Goal: Information Seeking & Learning: Learn about a topic

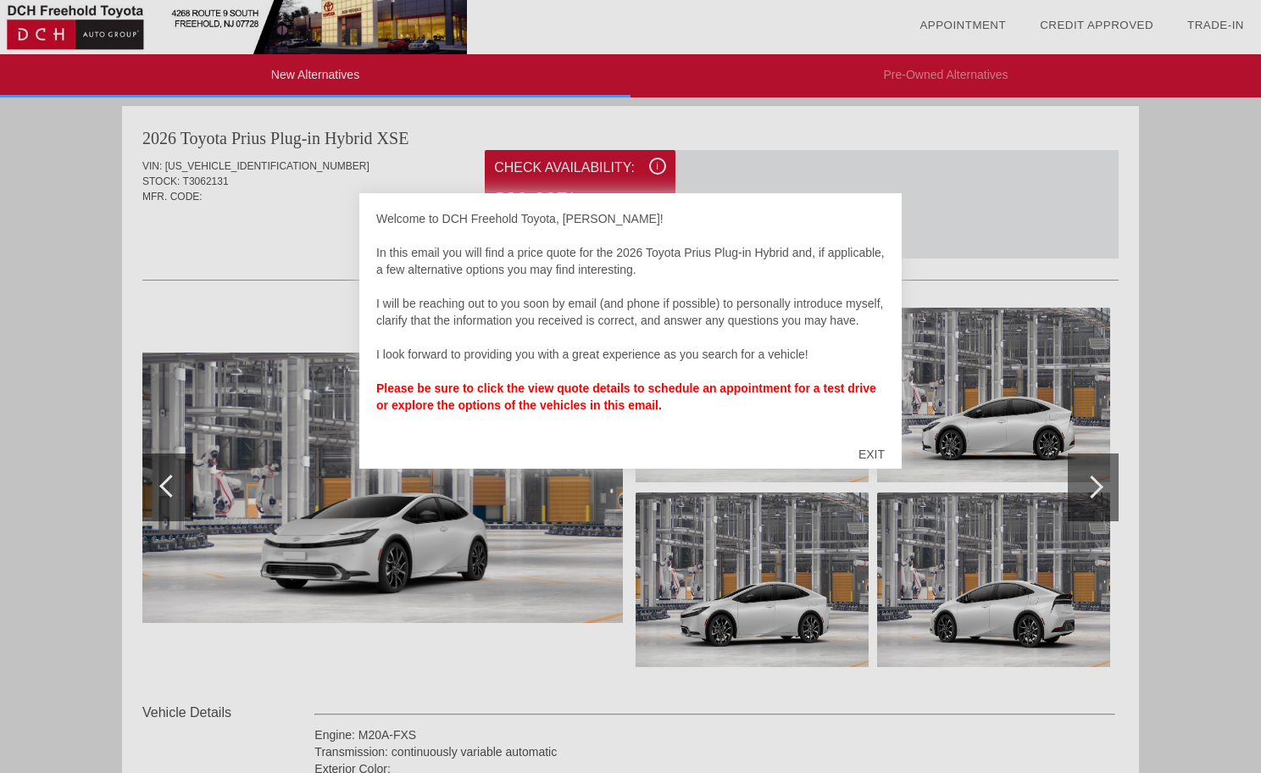
scroll to position [1042, 0]
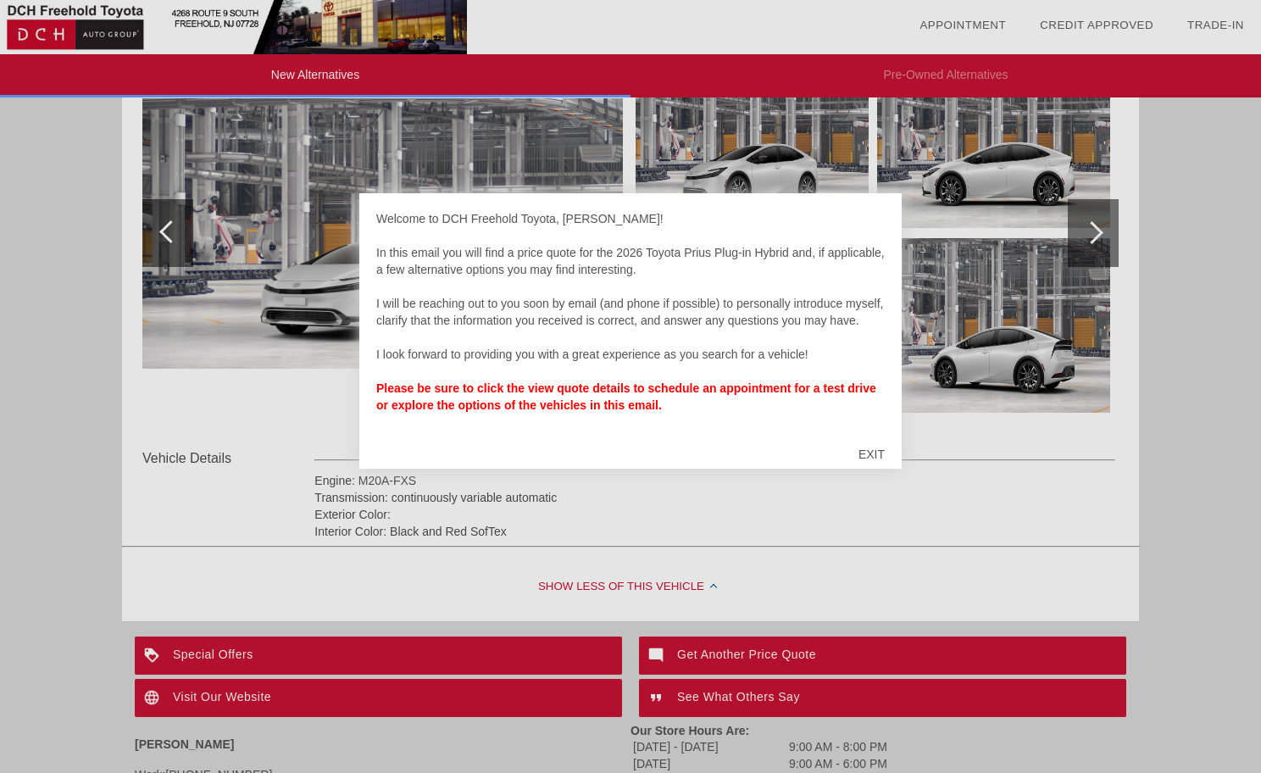
click at [281, 402] on div at bounding box center [630, 386] width 1261 height 773
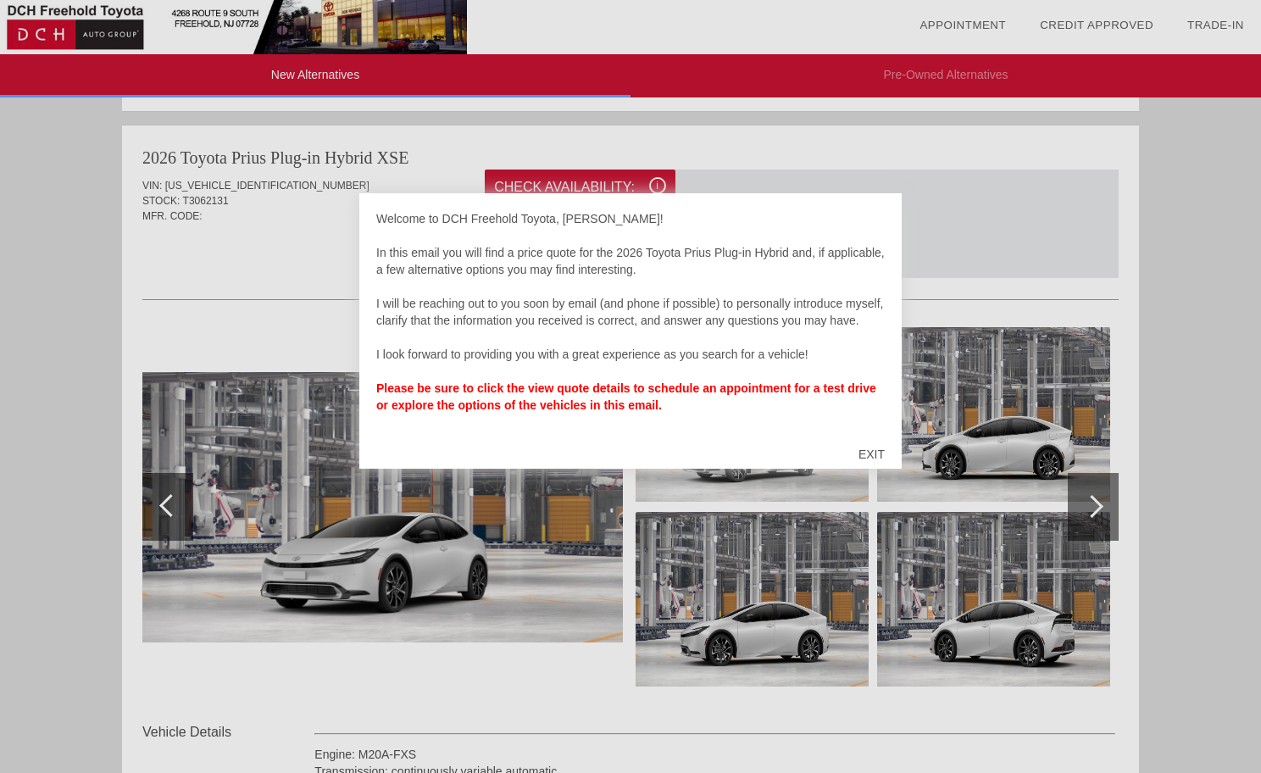
scroll to position [260, 0]
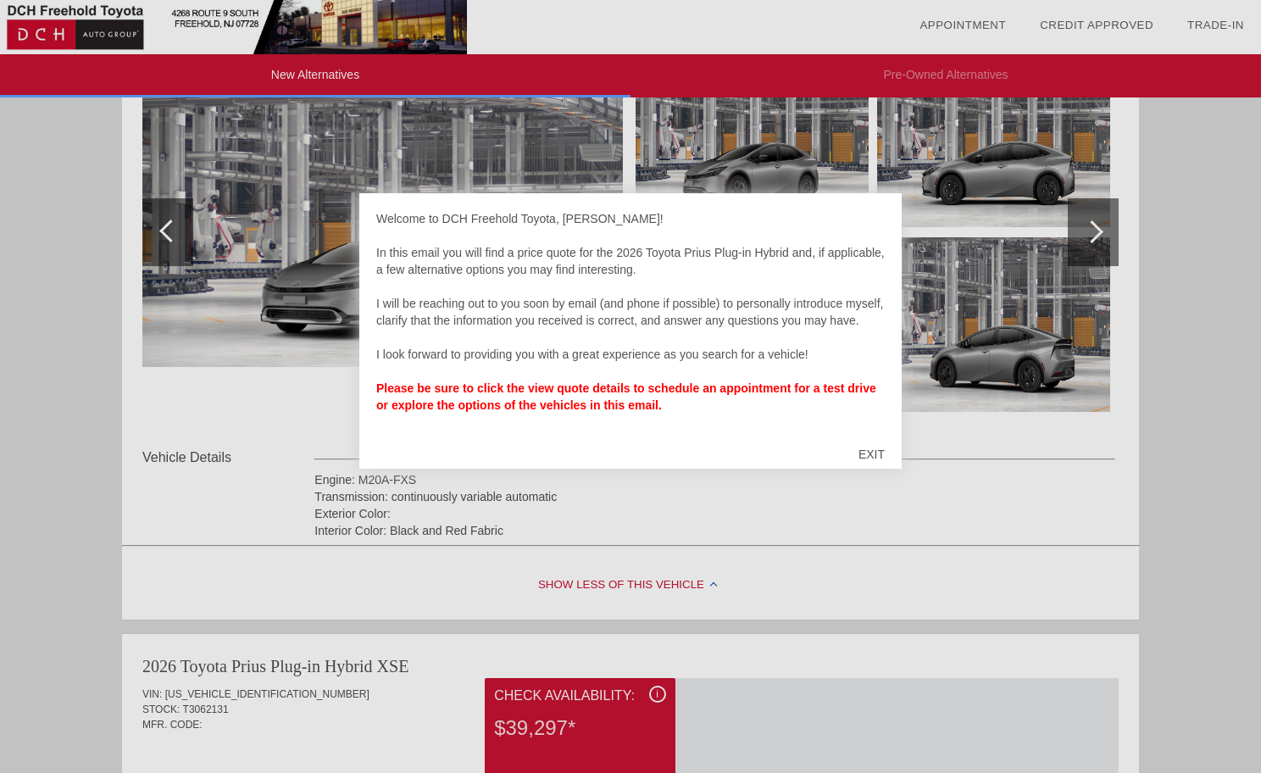
click at [874, 451] on div "EXIT" at bounding box center [871, 454] width 60 height 51
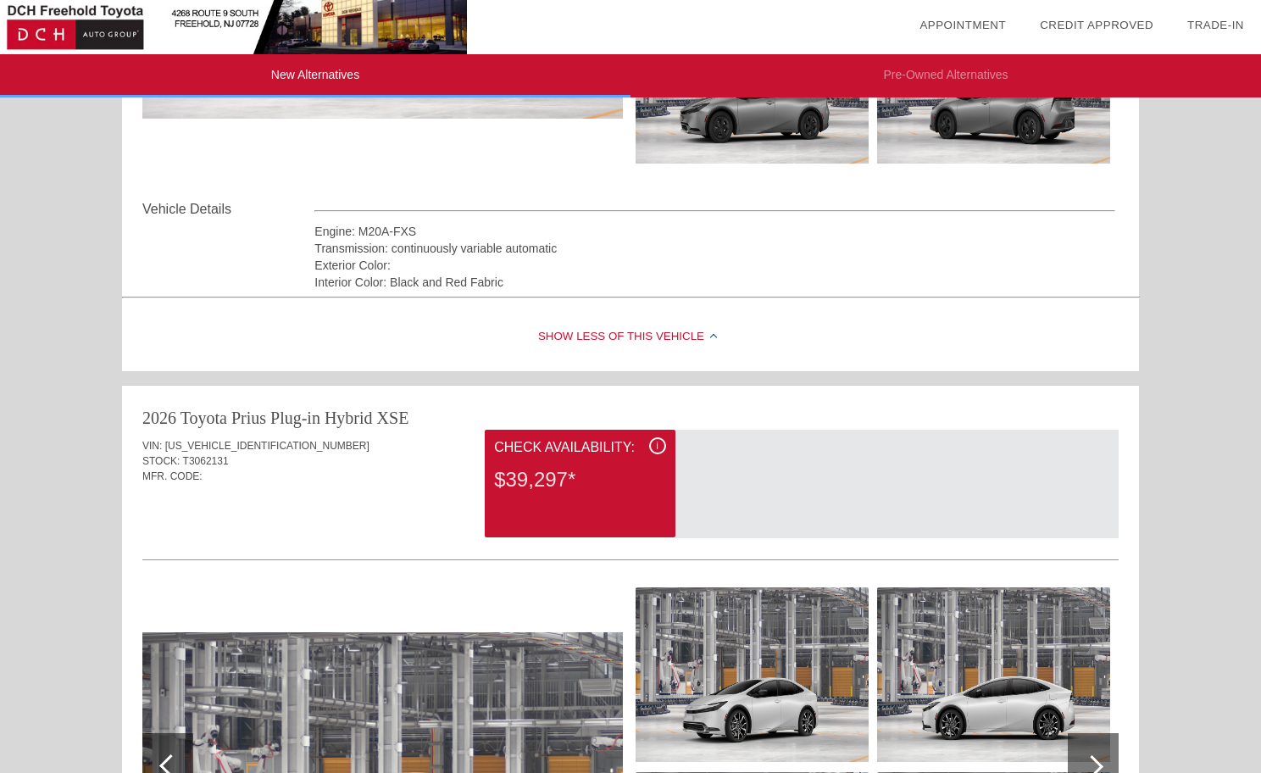
scroll to position [0, 0]
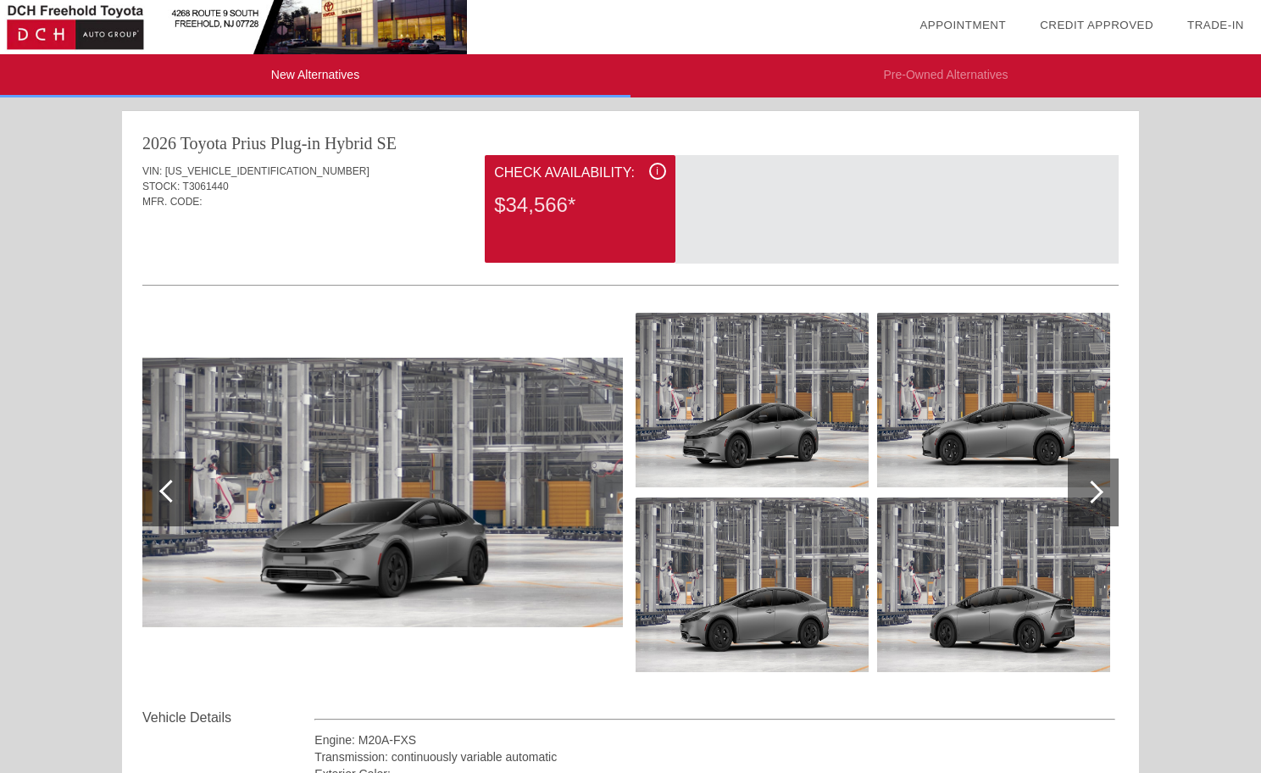
click at [615, 211] on div "$34,566*" at bounding box center [579, 205] width 171 height 44
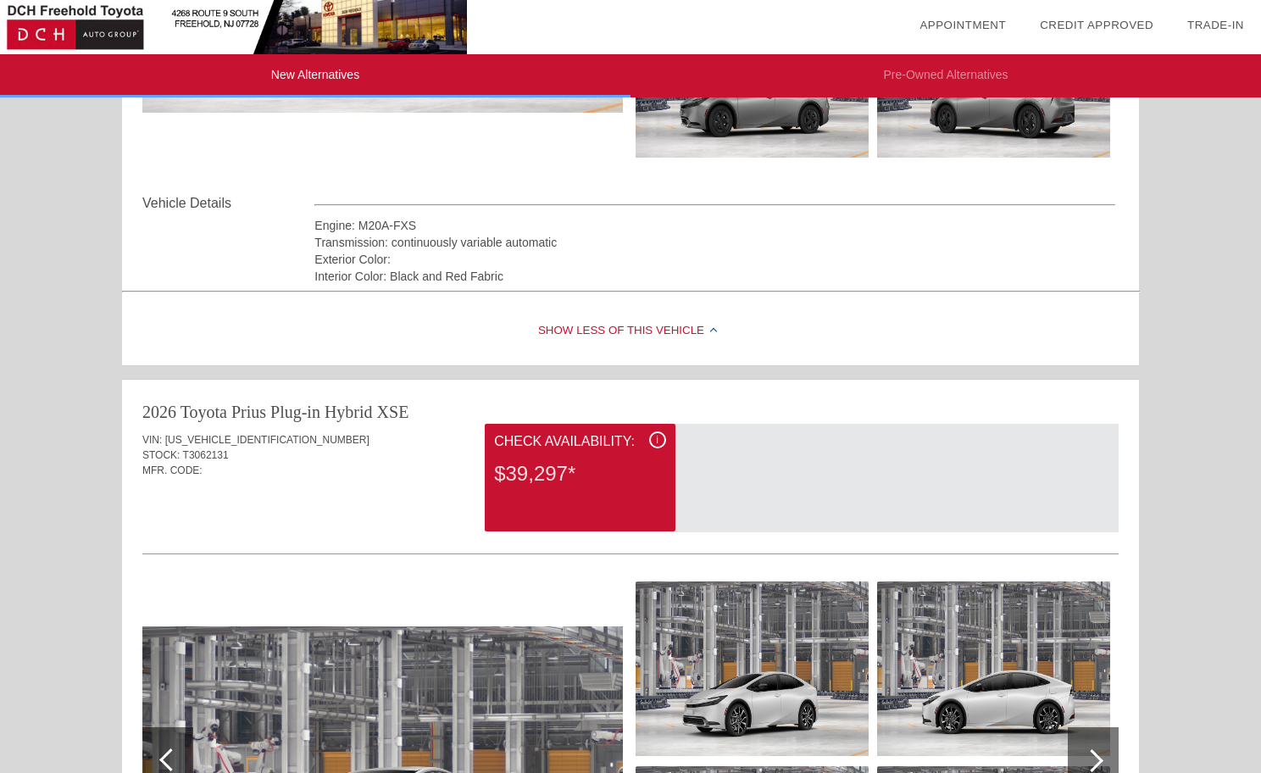
scroll to position [769, 0]
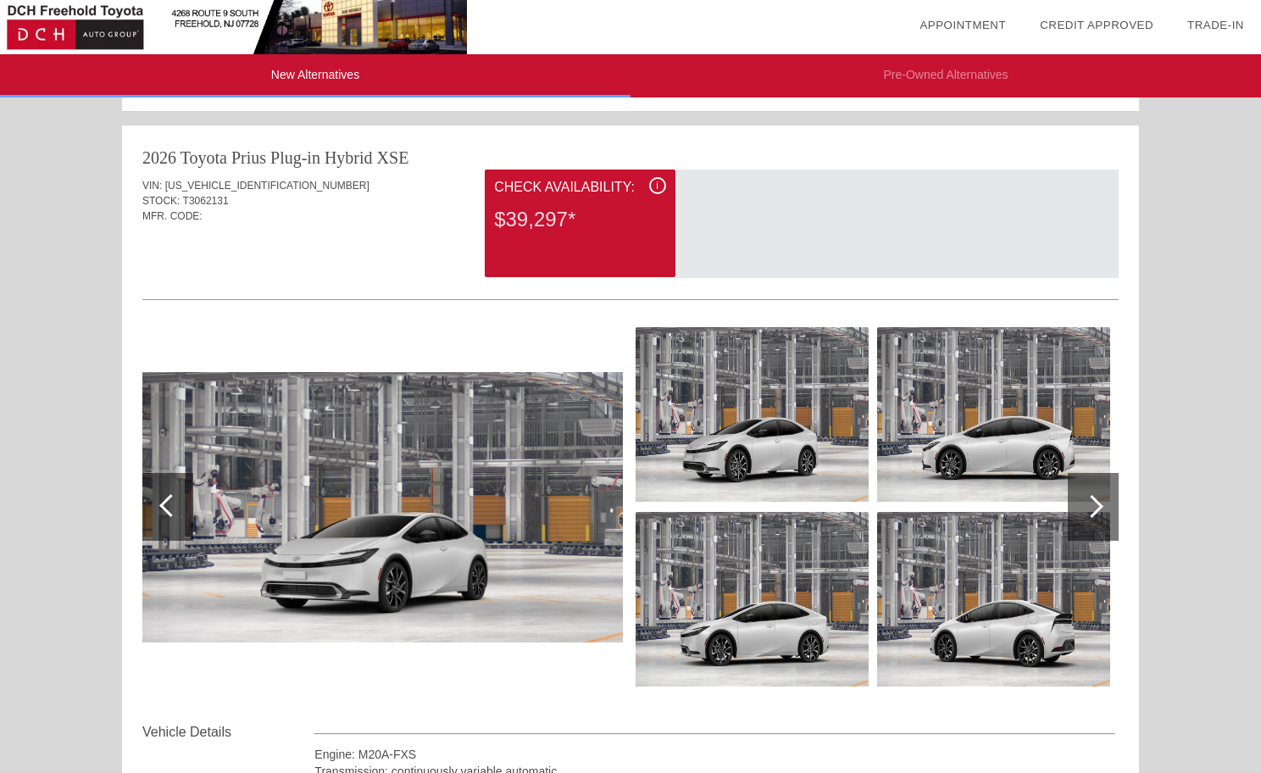
click at [598, 244] on div "i Check Availability: $39,297*" at bounding box center [580, 223] width 190 height 108
click at [653, 184] on div "i" at bounding box center [657, 185] width 17 height 17
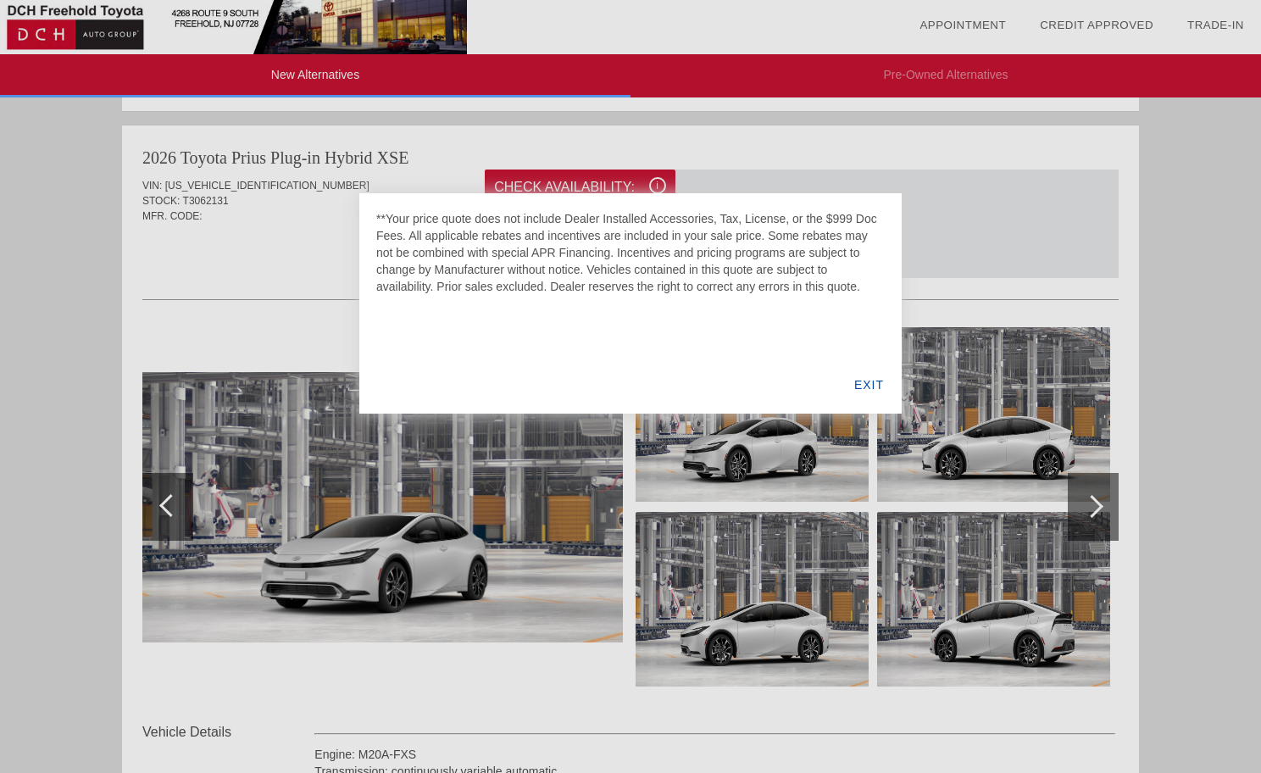
click at [1024, 230] on div at bounding box center [630, 386] width 1261 height 773
click at [877, 386] on div "EXIT" at bounding box center [868, 385] width 65 height 58
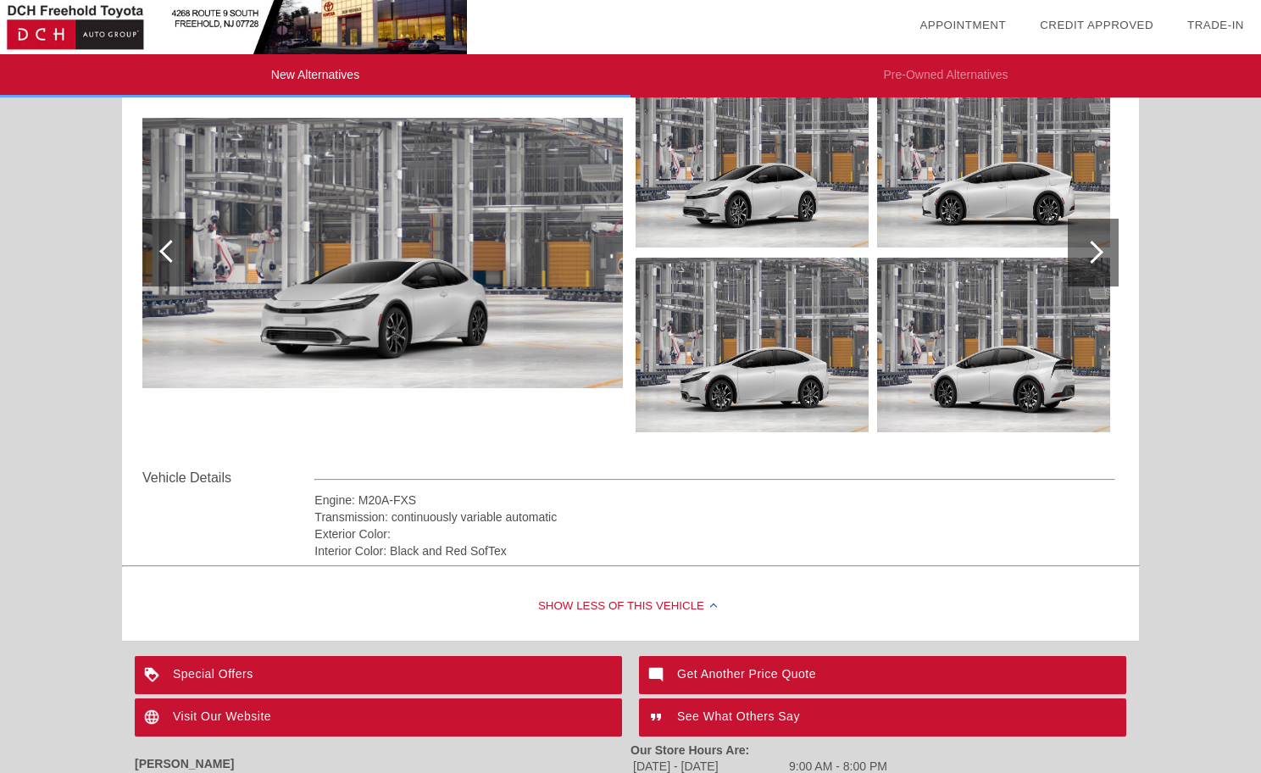
scroll to position [1277, 0]
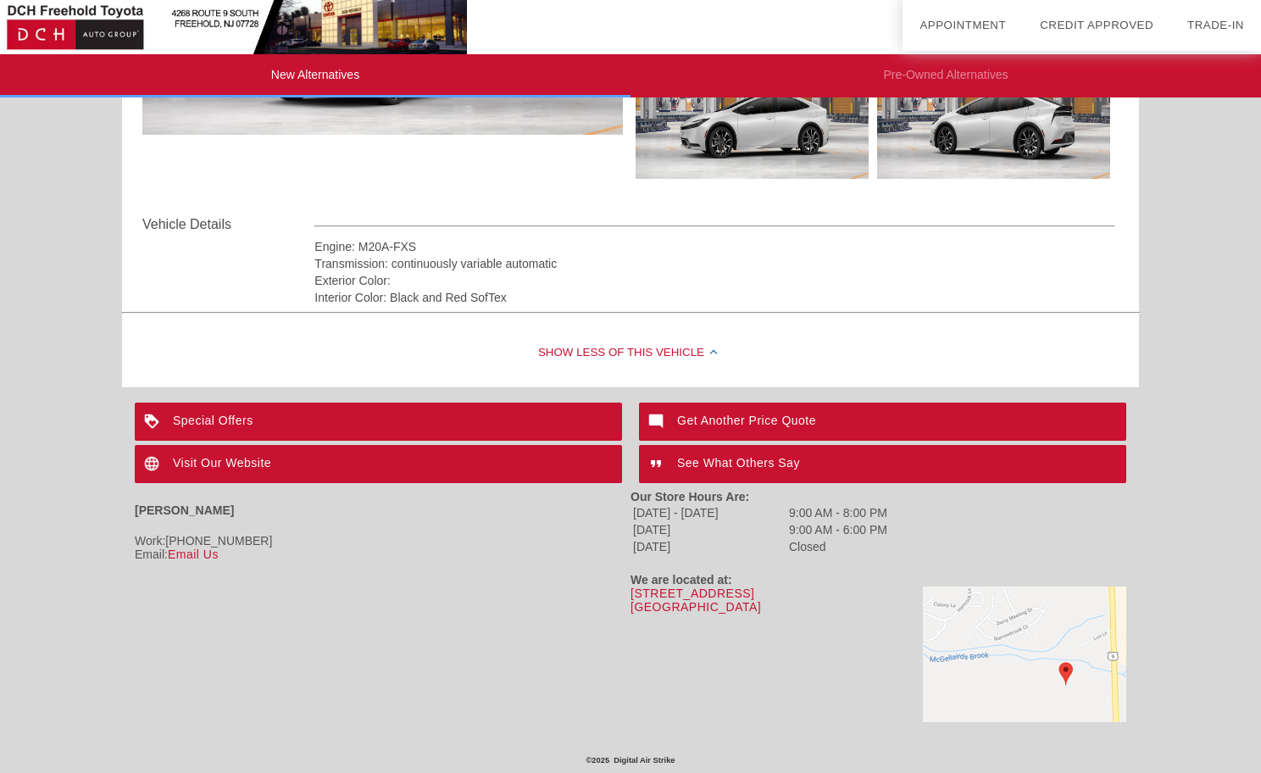
click at [241, 415] on div "Special Offers" at bounding box center [378, 421] width 487 height 38
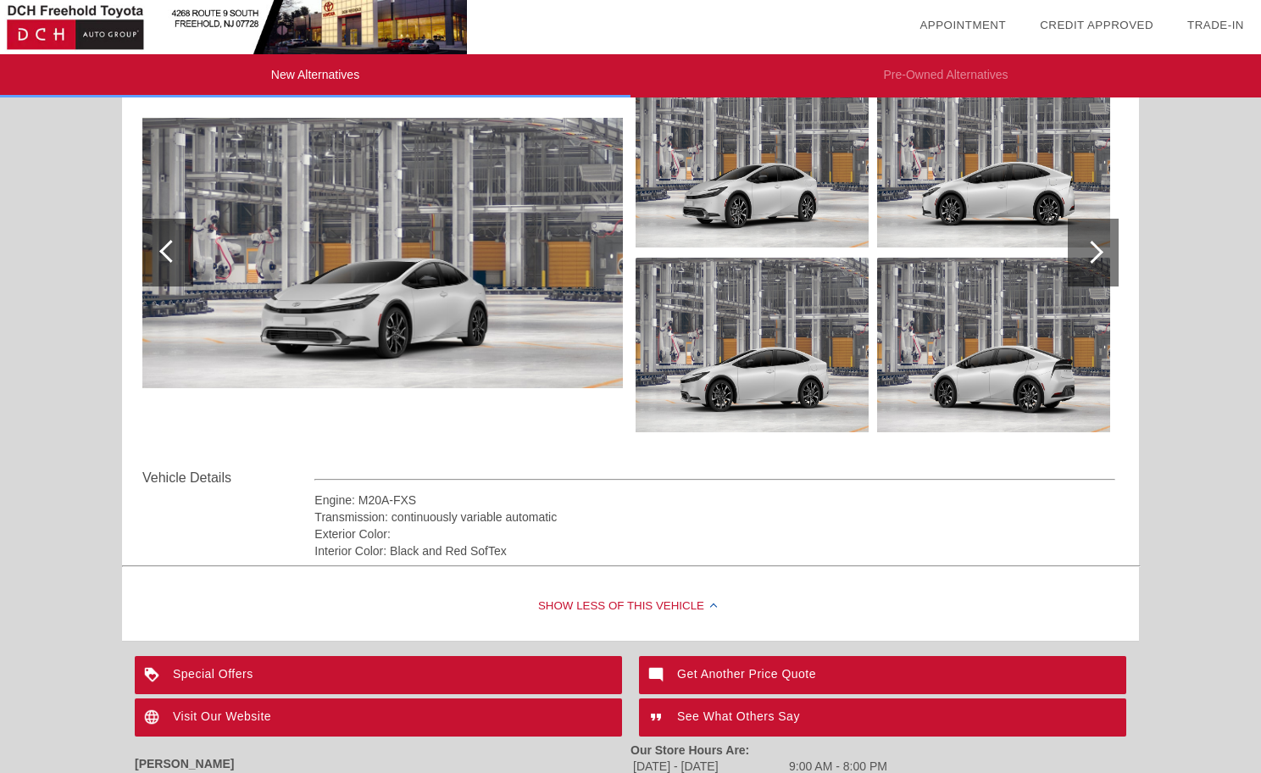
scroll to position [769, 0]
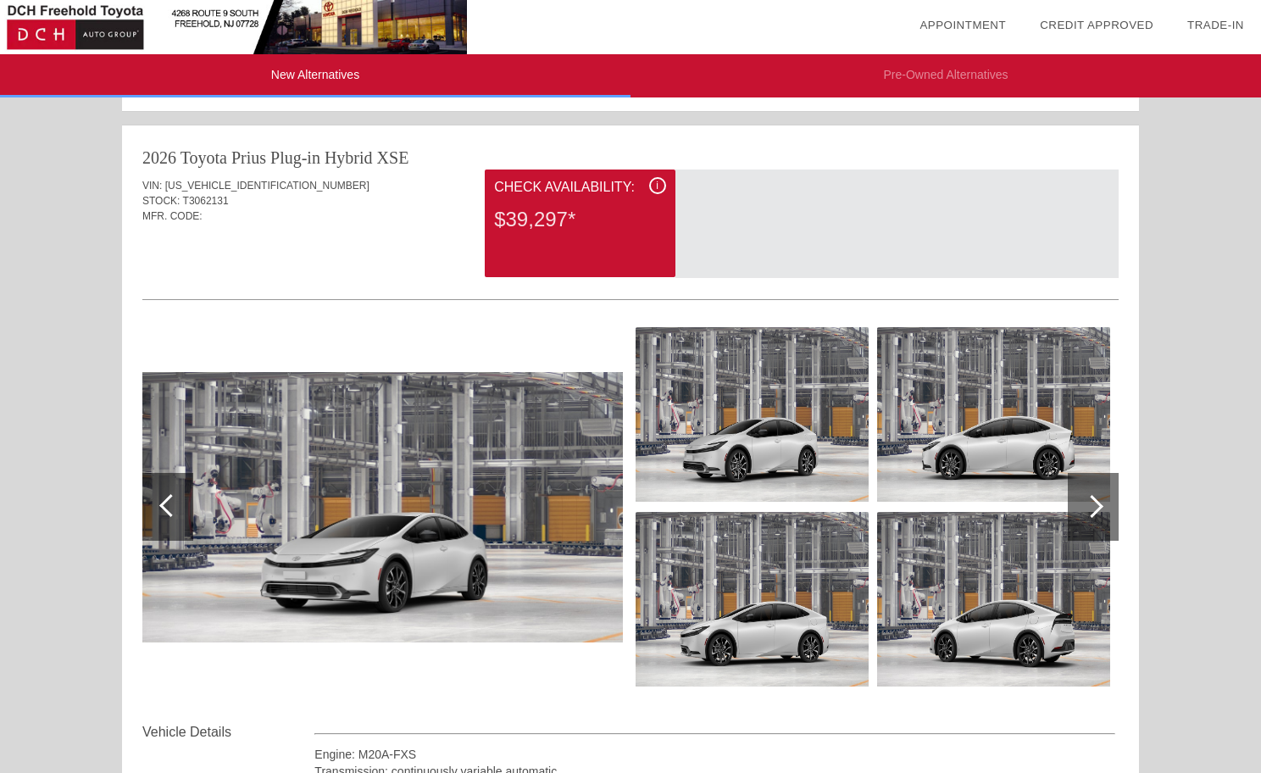
click at [1095, 502] on div at bounding box center [1091, 506] width 23 height 23
click at [706, 149] on div "2026 Toyota Prius Plug-in Hybrid XSE" at bounding box center [630, 158] width 976 height 24
click at [1080, 501] on div at bounding box center [1093, 507] width 51 height 68
click at [1099, 508] on div at bounding box center [1091, 506] width 23 height 23
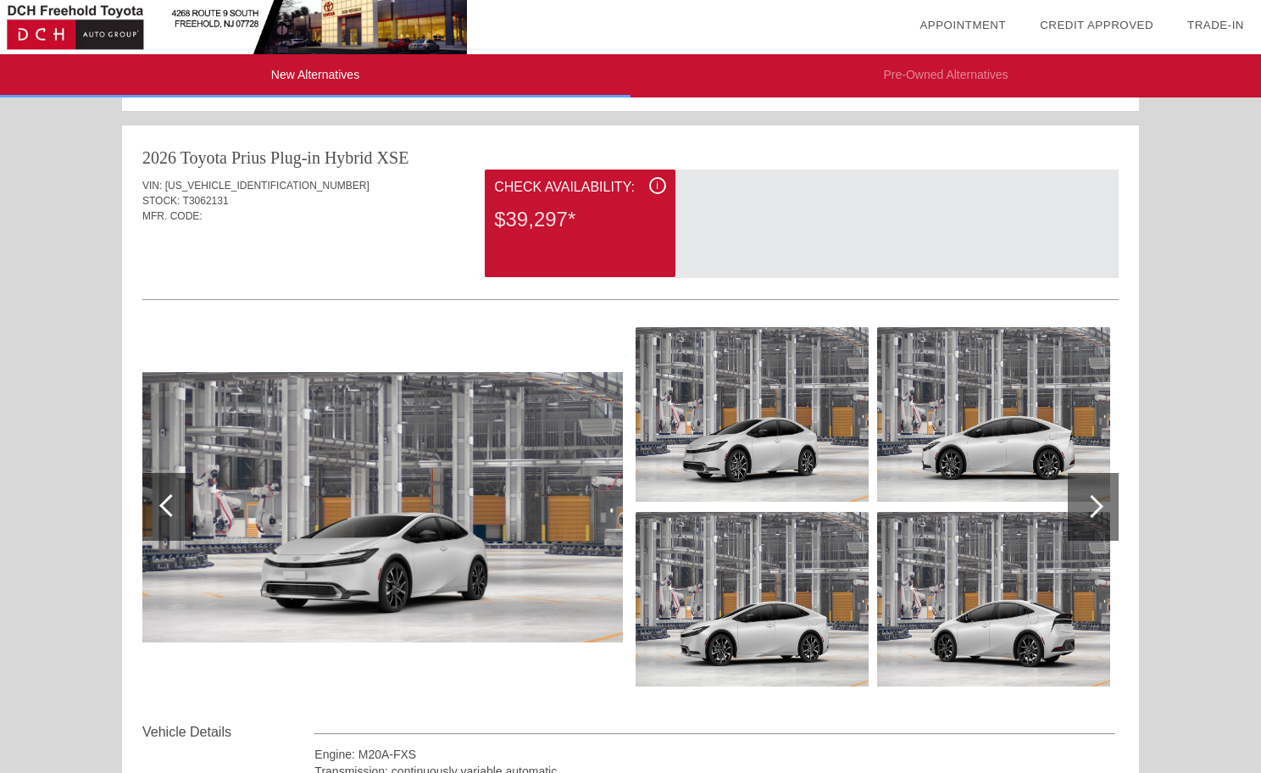
click at [1212, 590] on div "New Alternatives Pre-Owned Alternatives date_range Appointment check_box Credit…" at bounding box center [630, 238] width 1261 height 2015
drag, startPoint x: 409, startPoint y: 164, endPoint x: 184, endPoint y: 157, distance: 225.5
click at [184, 157] on div "2026 Toyota Prius Plug-in Hybrid XSE" at bounding box center [630, 158] width 976 height 24
copy div "Toyota Prius Plug-in Hybrid XSE"
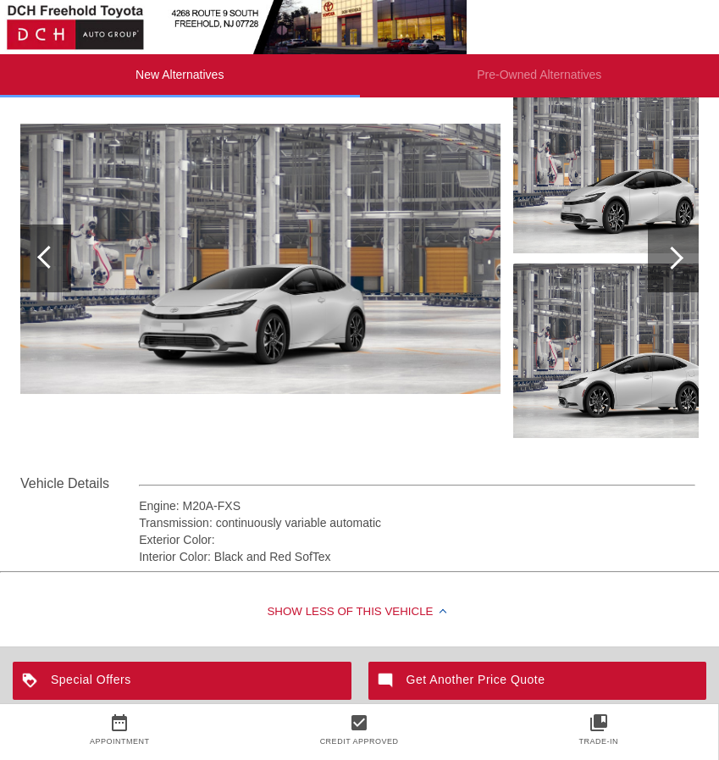
scroll to position [1271, 0]
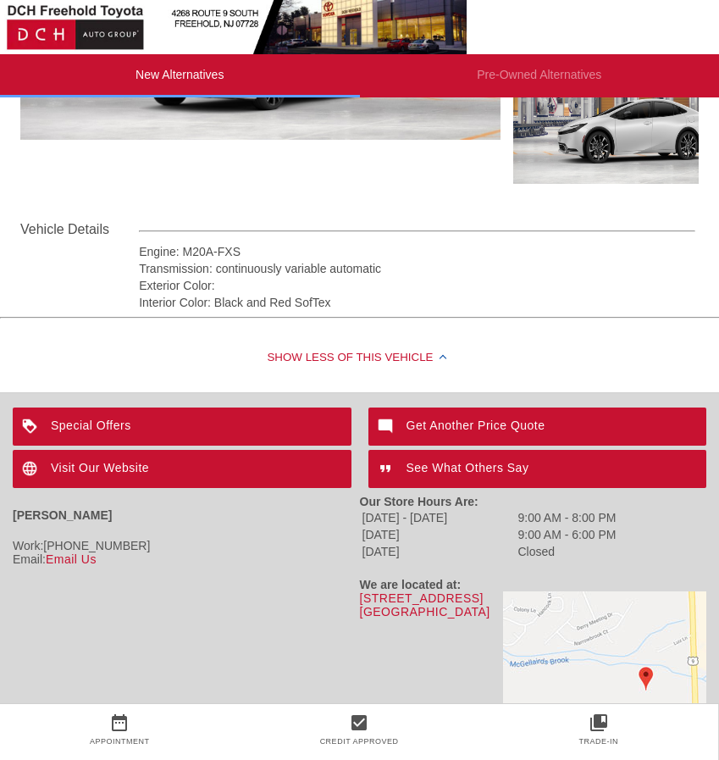
click at [163, 435] on div "Special Offers" at bounding box center [182, 427] width 339 height 38
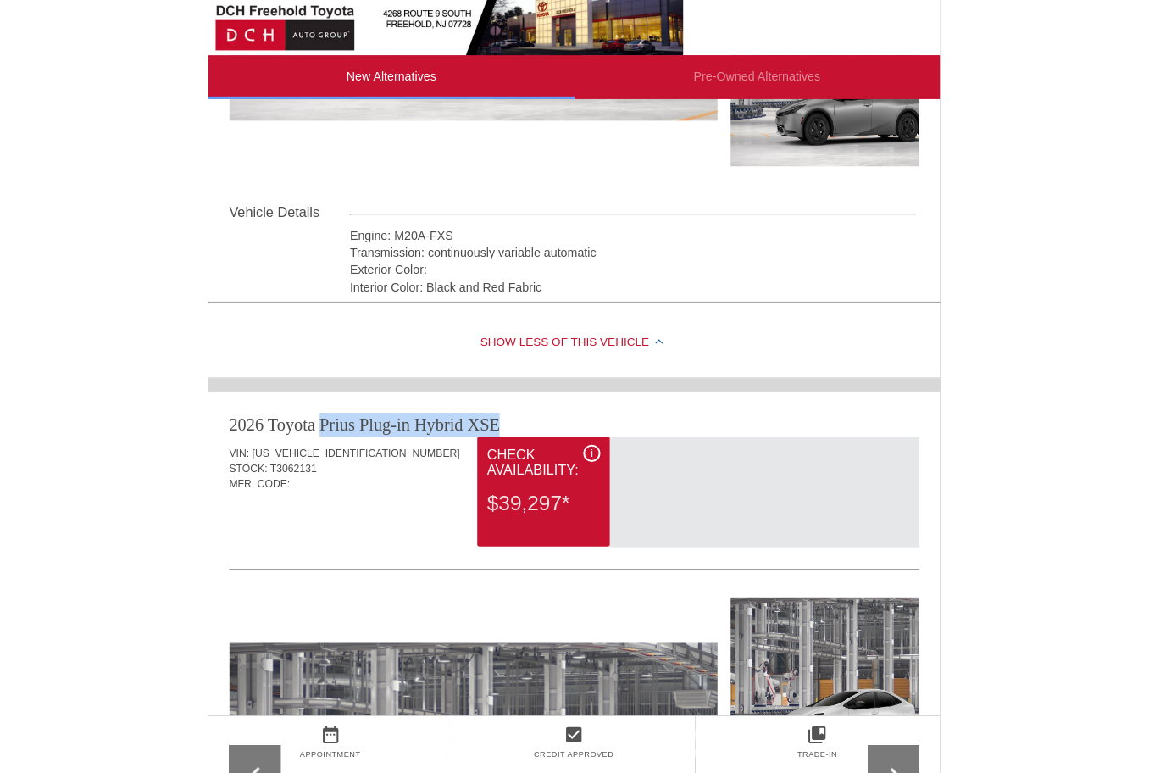
scroll to position [0, 0]
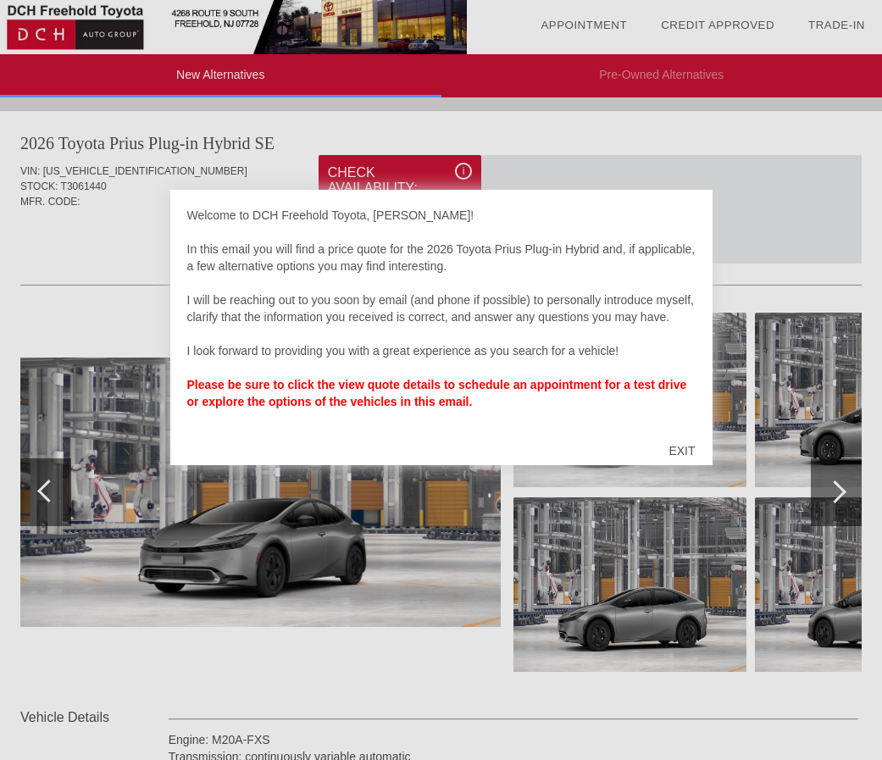
scroll to position [788, 0]
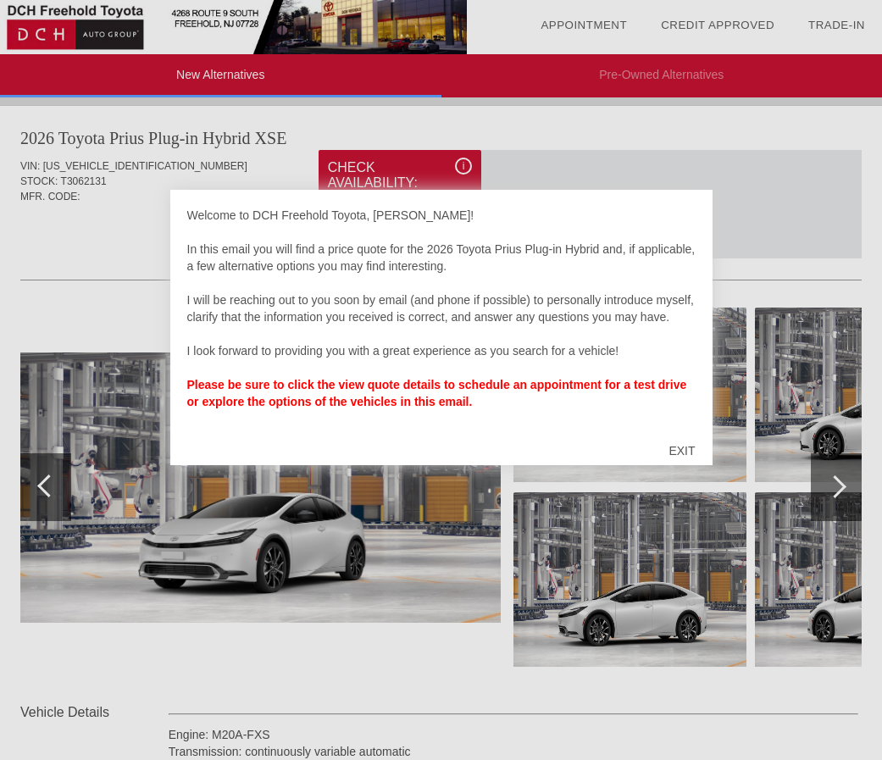
click at [100, 647] on div at bounding box center [441, 380] width 882 height 760
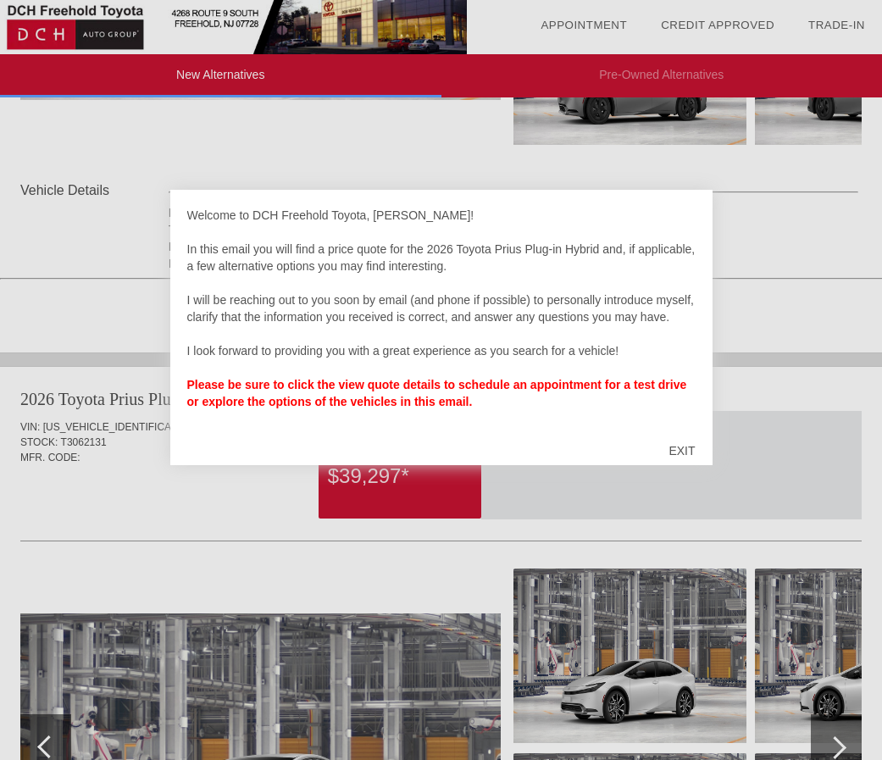
scroll to position [273, 0]
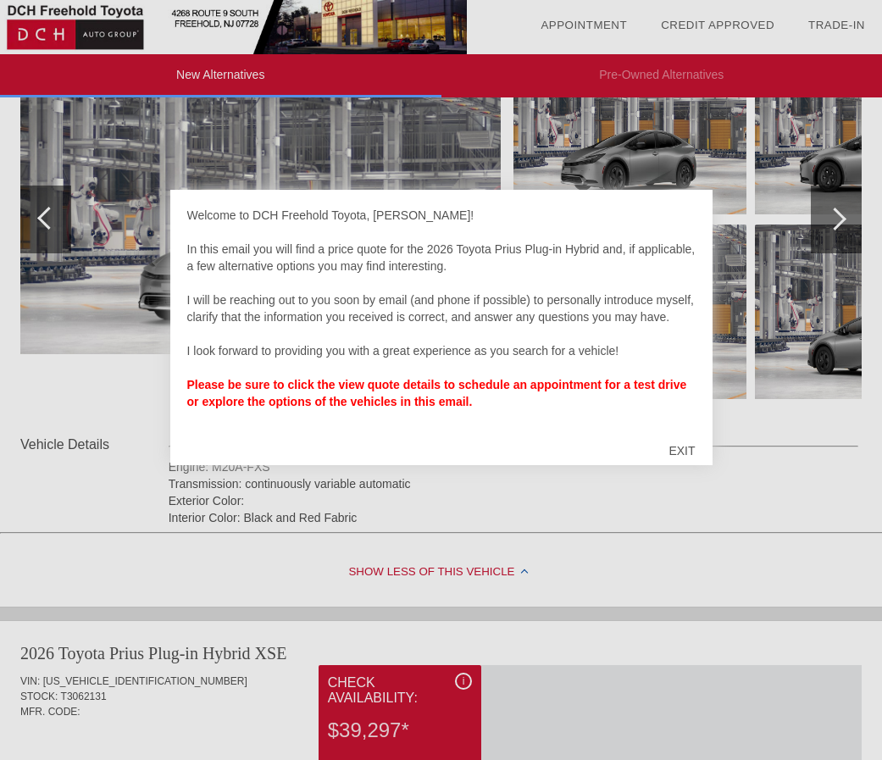
click at [685, 453] on div "EXIT" at bounding box center [682, 450] width 60 height 51
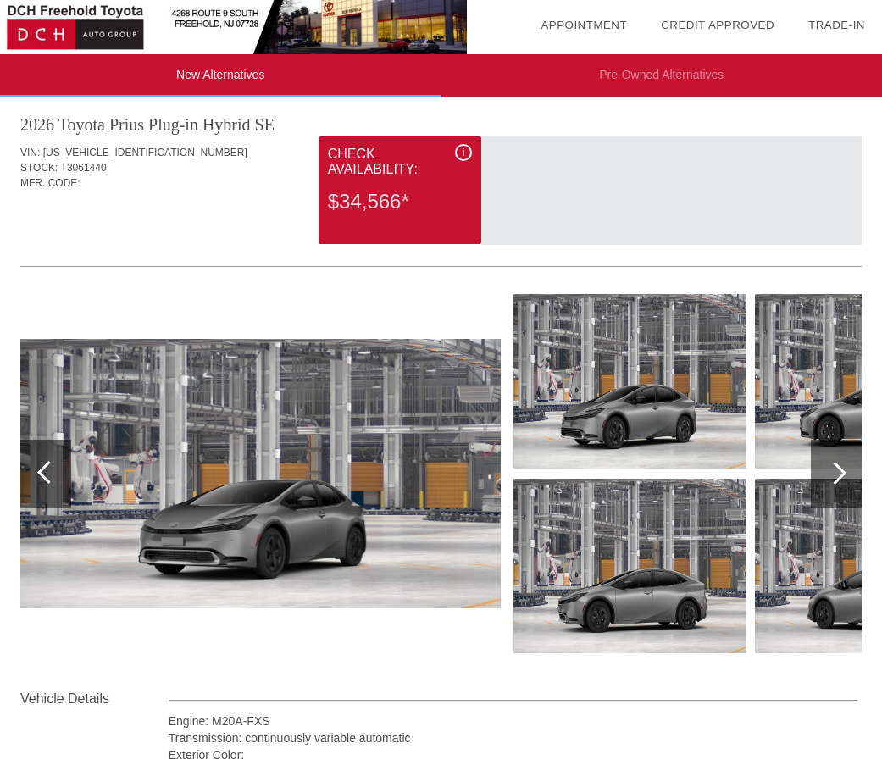
scroll to position [0, 0]
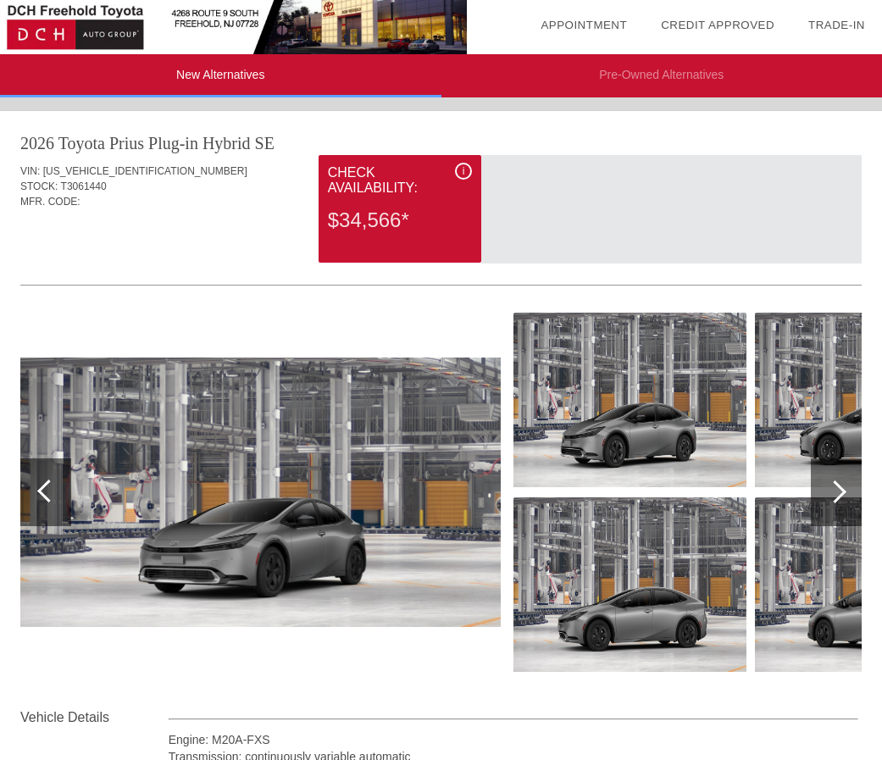
click at [221, 74] on li "New Alternatives" at bounding box center [220, 75] width 441 height 43
click at [841, 492] on div at bounding box center [835, 491] width 23 height 23
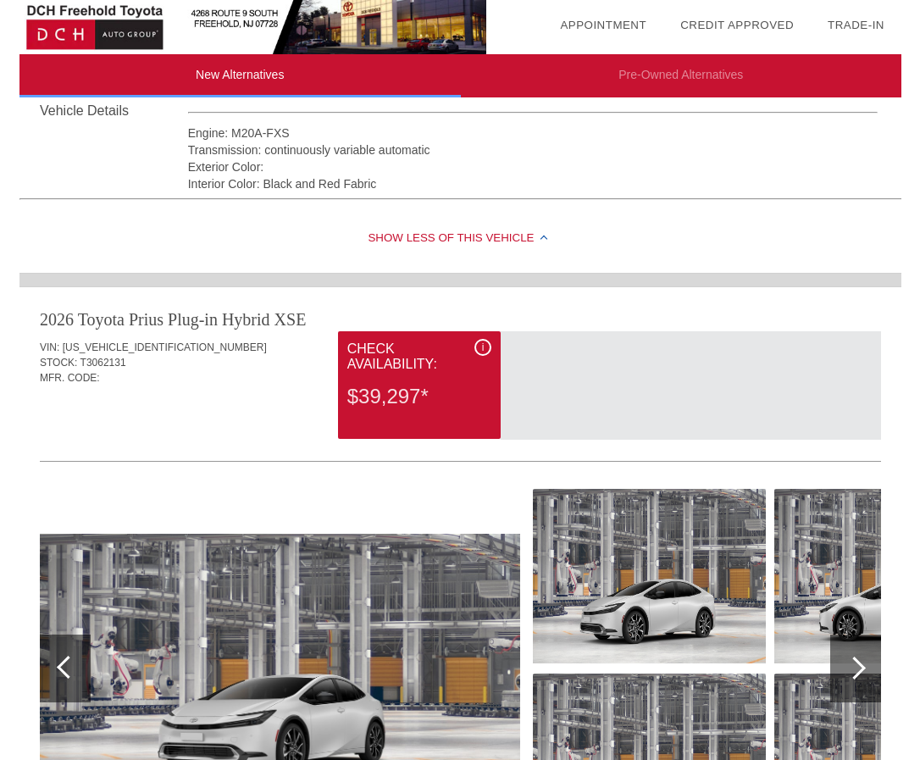
scroll to position [619, 0]
